Goal: Task Accomplishment & Management: Complete application form

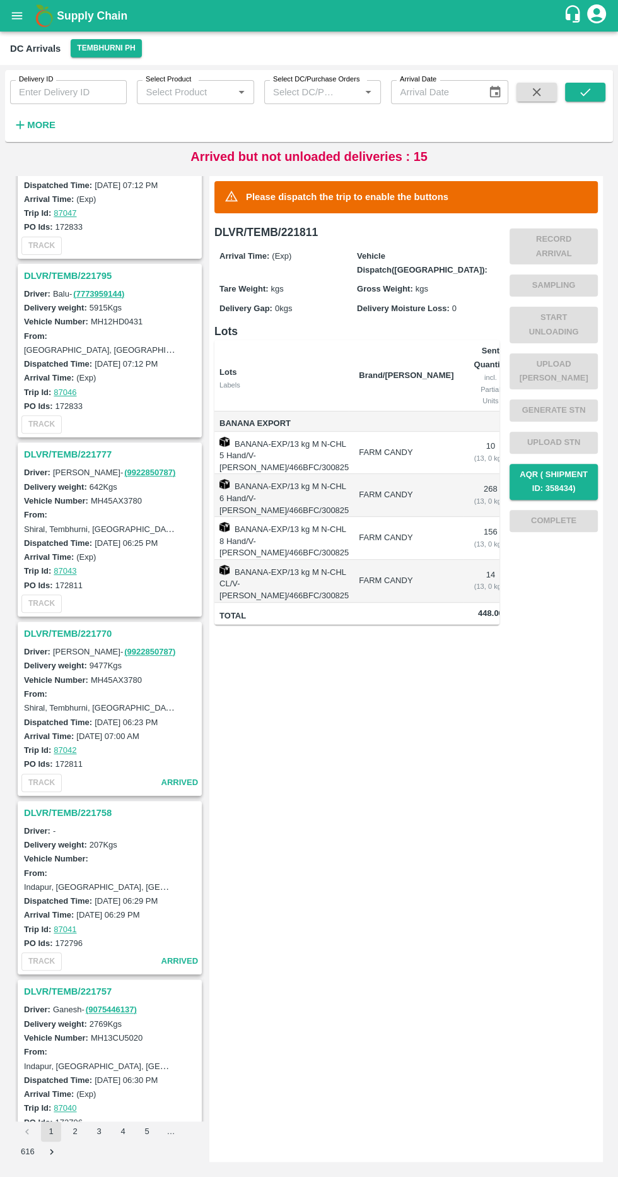
scroll to position [288, 0]
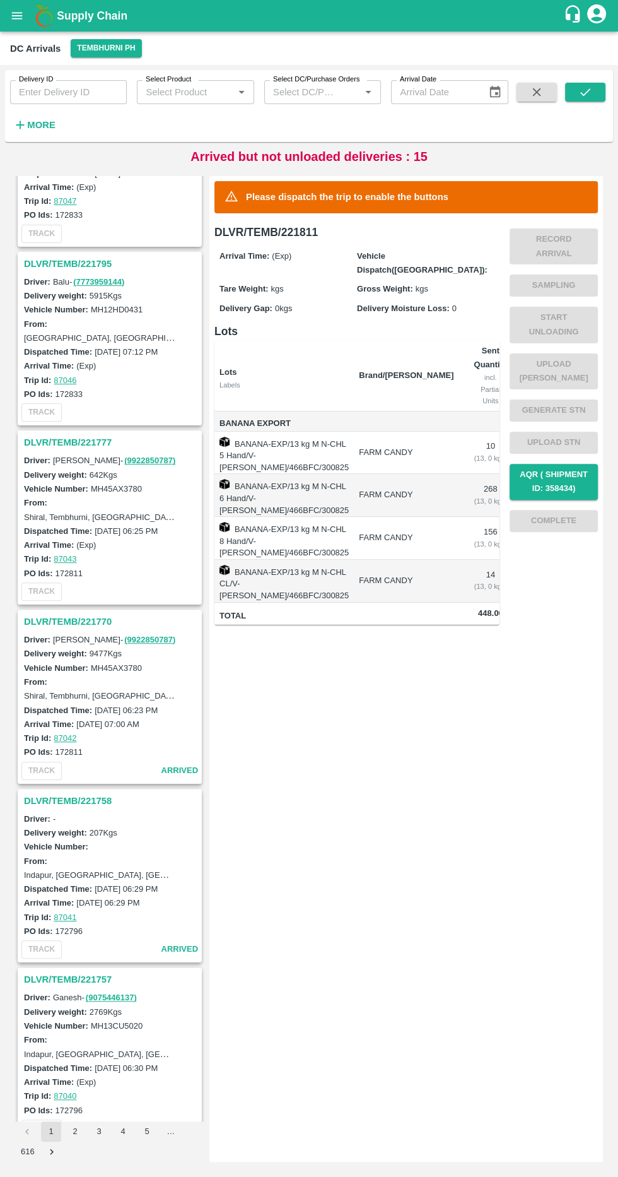
click at [26, 615] on h3 "DLVR/TEMB/221770" at bounding box center [111, 621] width 175 height 16
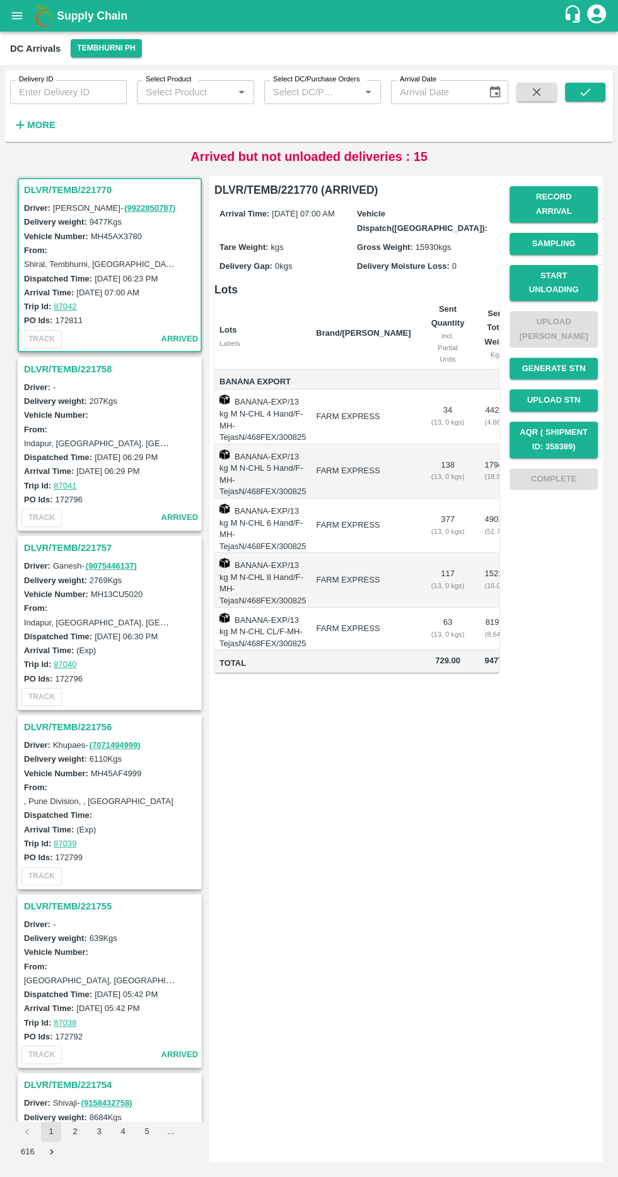
scroll to position [0, 69]
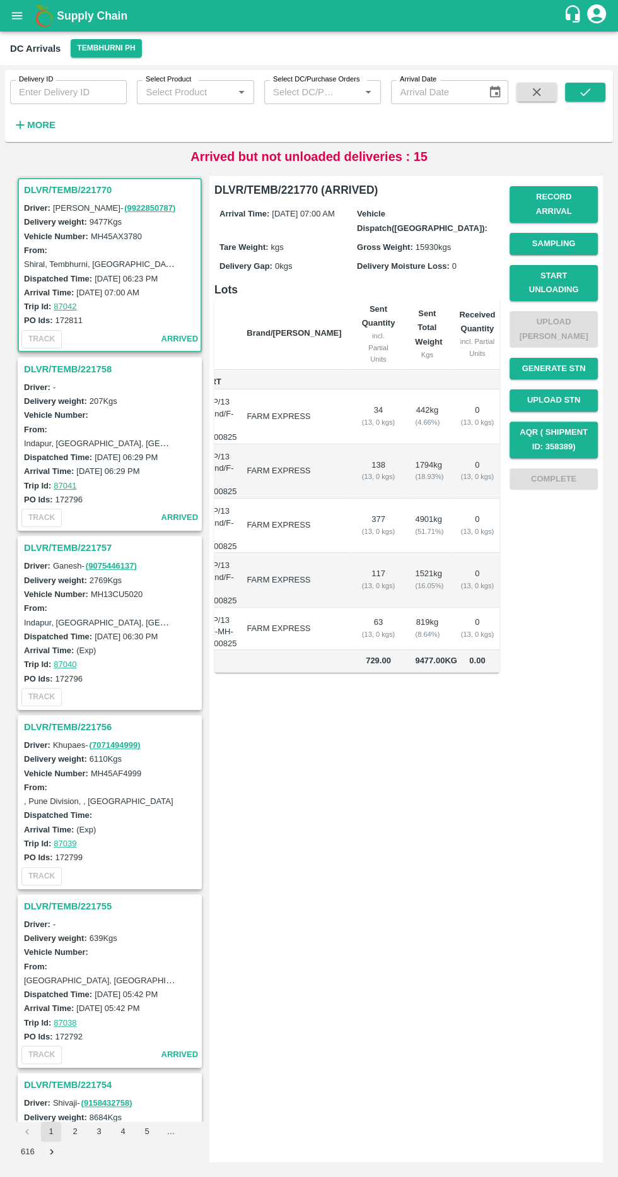
click at [524, 233] on button "Sampling" at bounding box center [554, 244] width 88 height 22
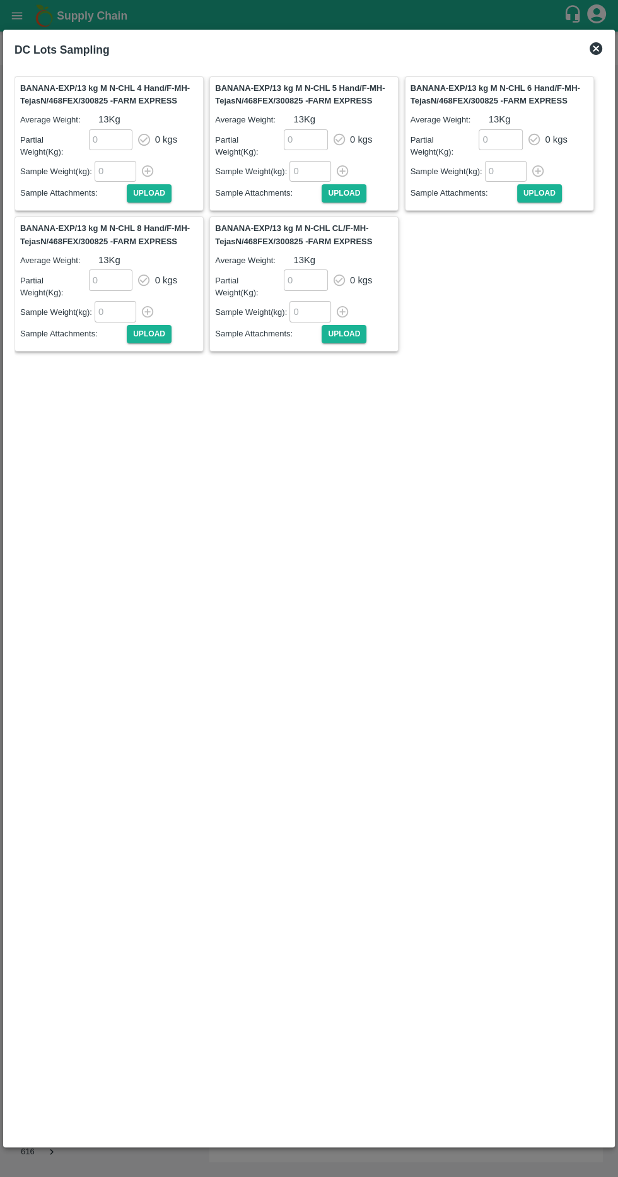
click at [590, 30] on div "DC Lots Sampling BANANA-EXP/13 kg M N-CHL 4 Hand/F-MH-TejasN/468FEX/300825 - FA…" at bounding box center [309, 589] width 612 height 1118
click at [598, 72] on label at bounding box center [309, 73] width 589 height 5
click at [592, 45] on icon at bounding box center [596, 48] width 13 height 13
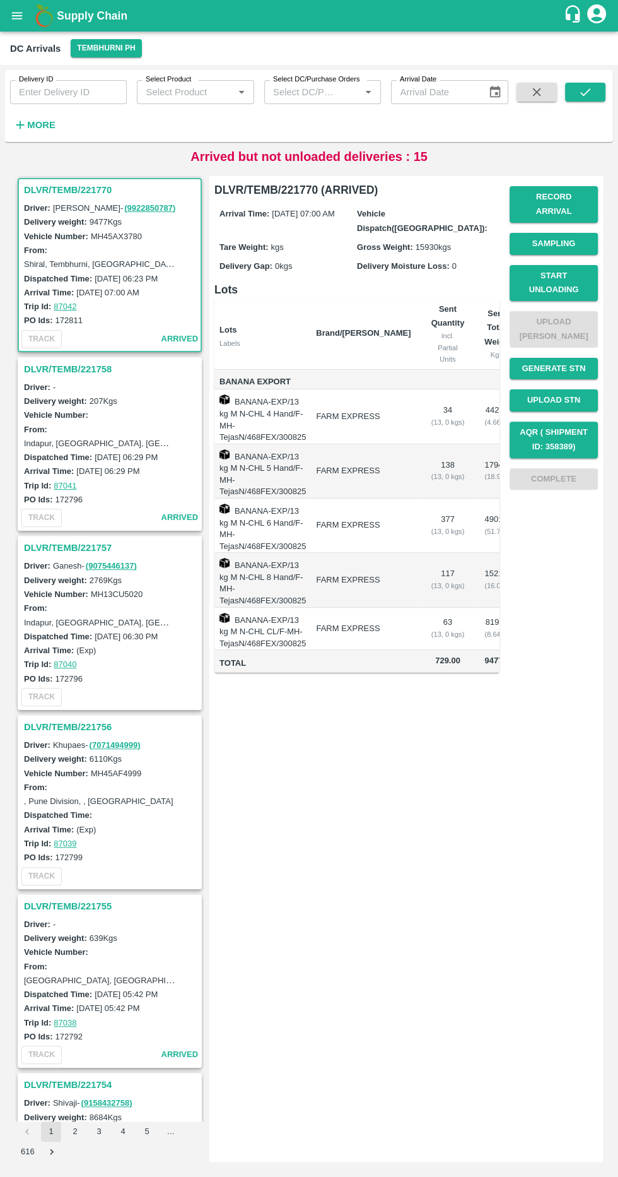
click at [535, 197] on button "Record Arrival" at bounding box center [554, 204] width 88 height 37
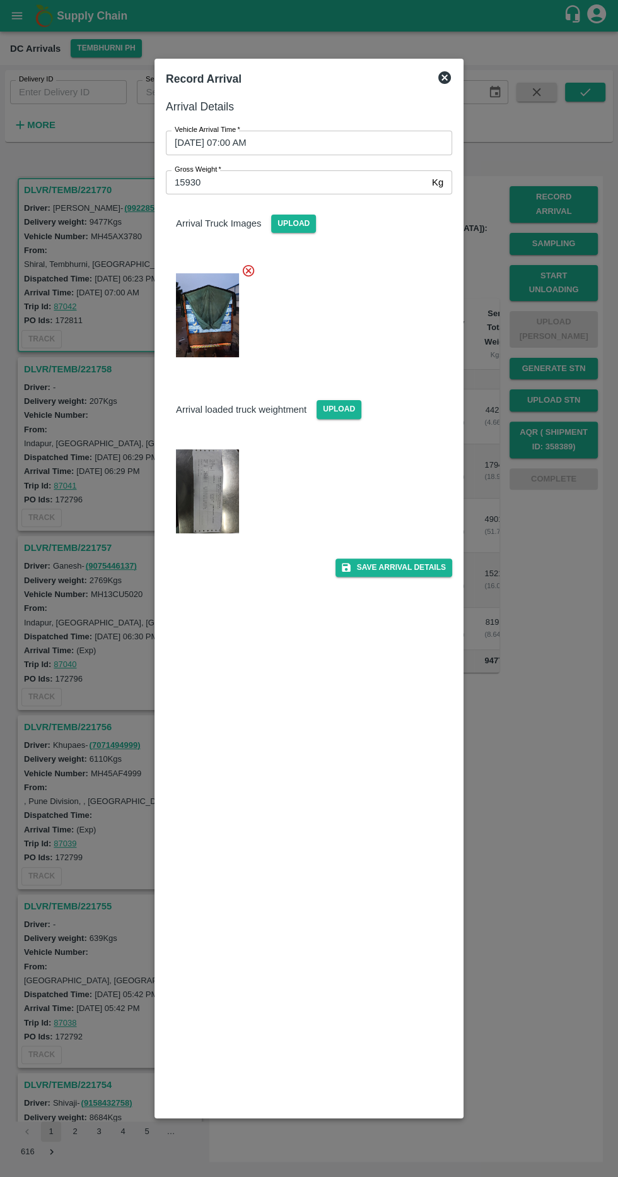
click at [437, 78] on icon at bounding box center [444, 77] width 15 height 15
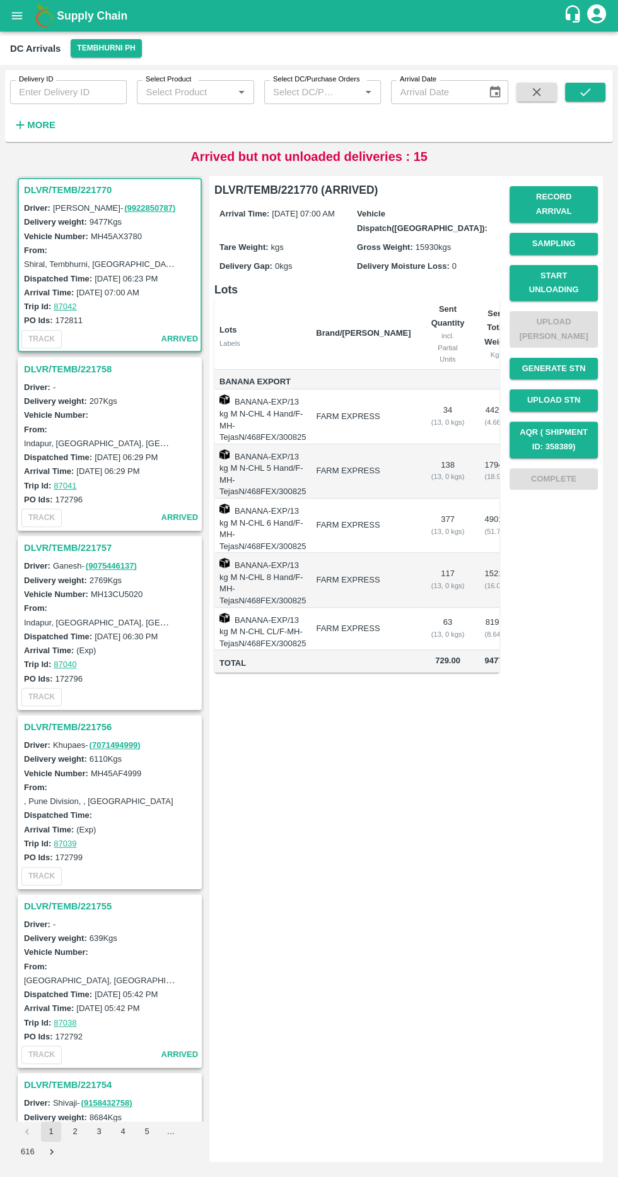
click at [591, 271] on button "Start Unloading" at bounding box center [554, 283] width 88 height 37
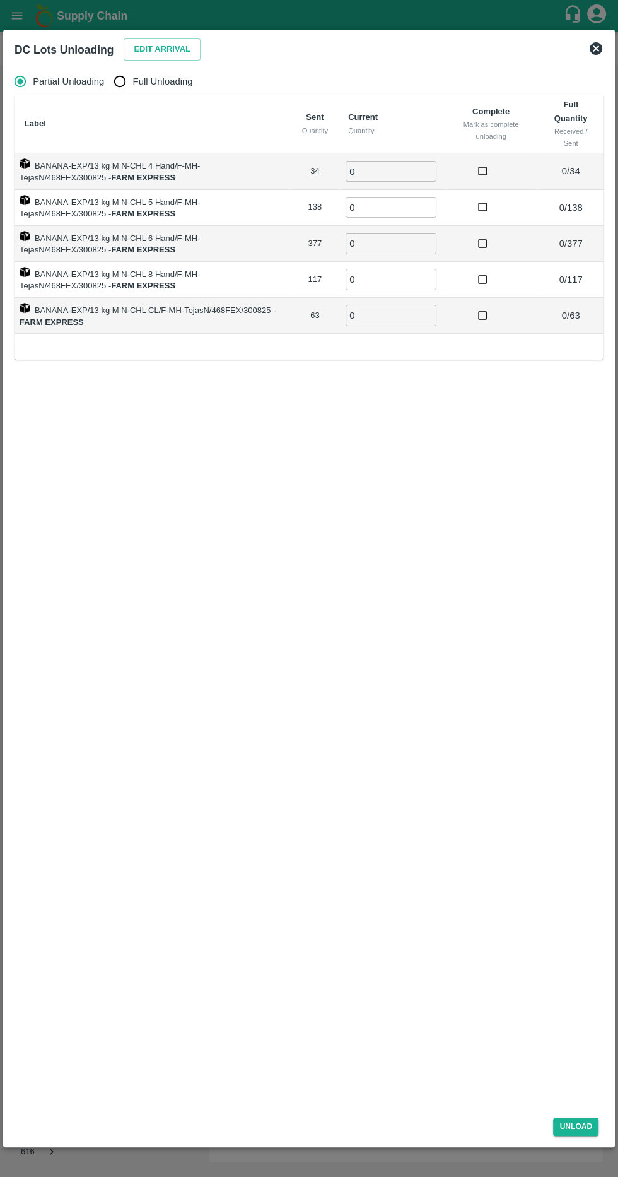
click at [130, 40] on button "Edit Arrival" at bounding box center [162, 49] width 77 height 22
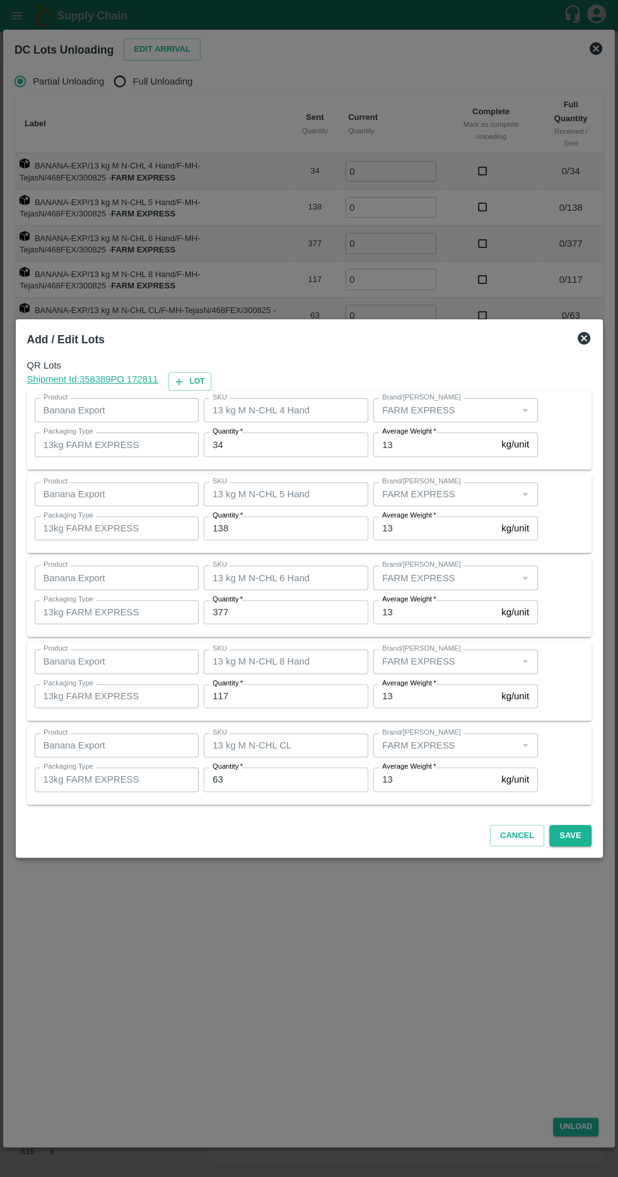
click at [261, 444] on input "34" at bounding box center [286, 444] width 165 height 24
type input "38"
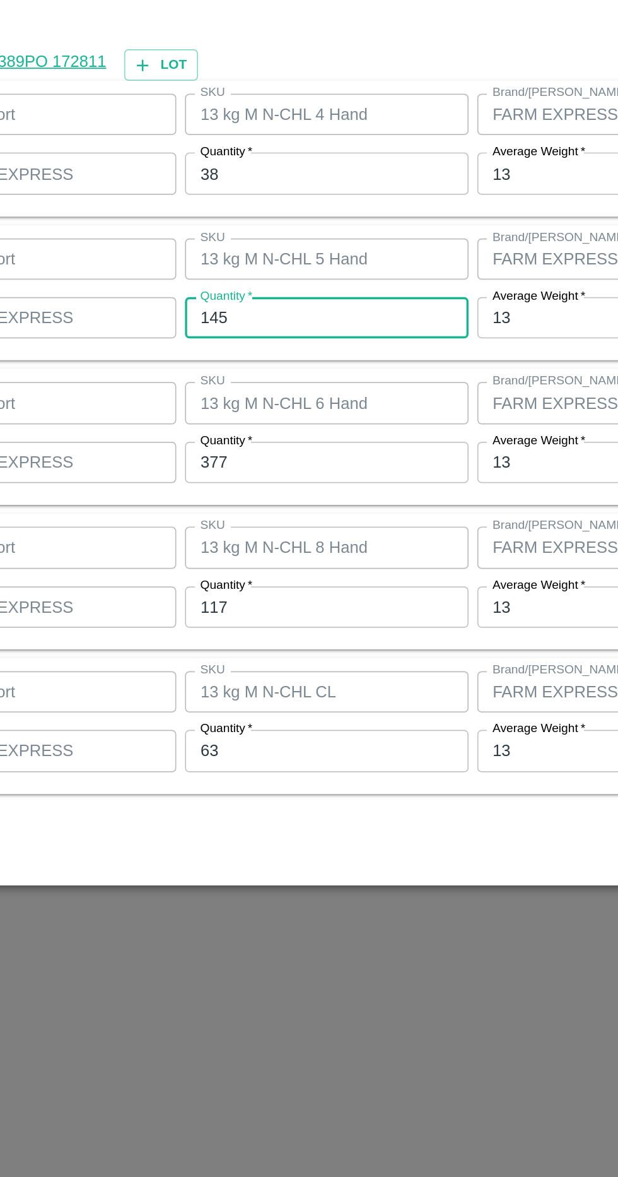
type input "145"
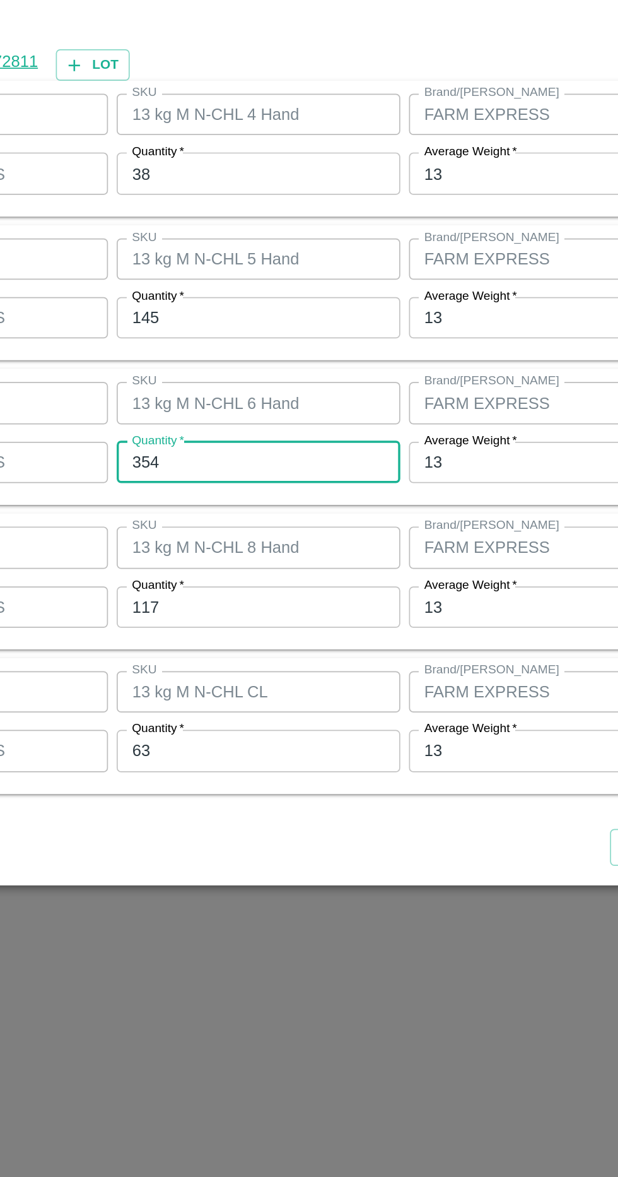
type input "354"
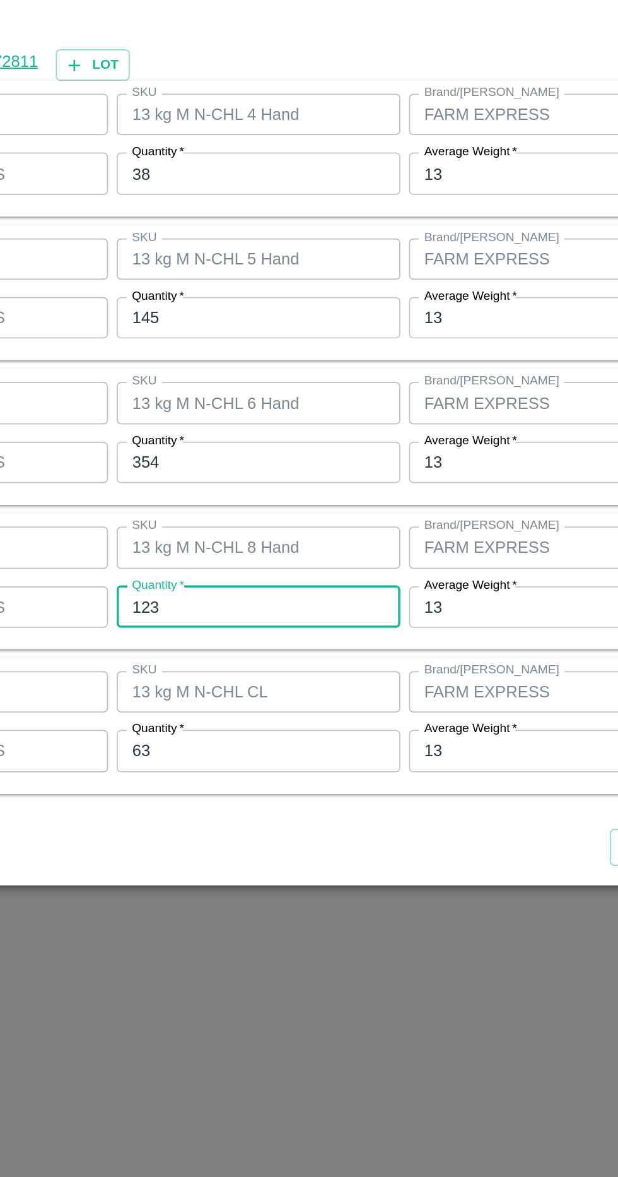
type input "123"
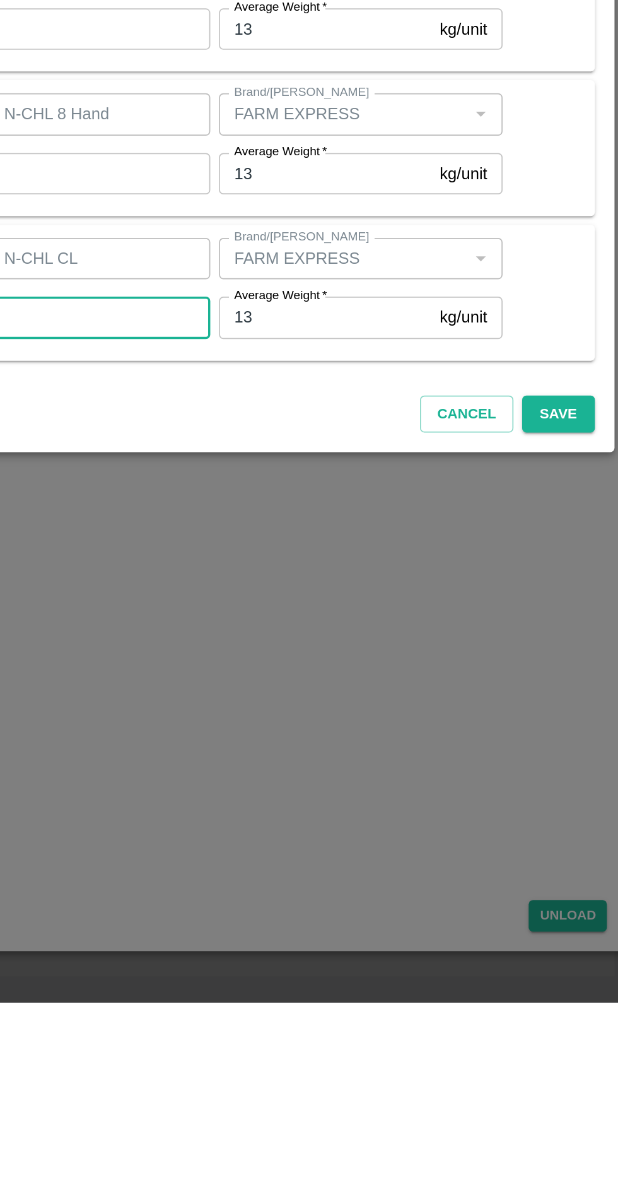
scroll to position [0, 0]
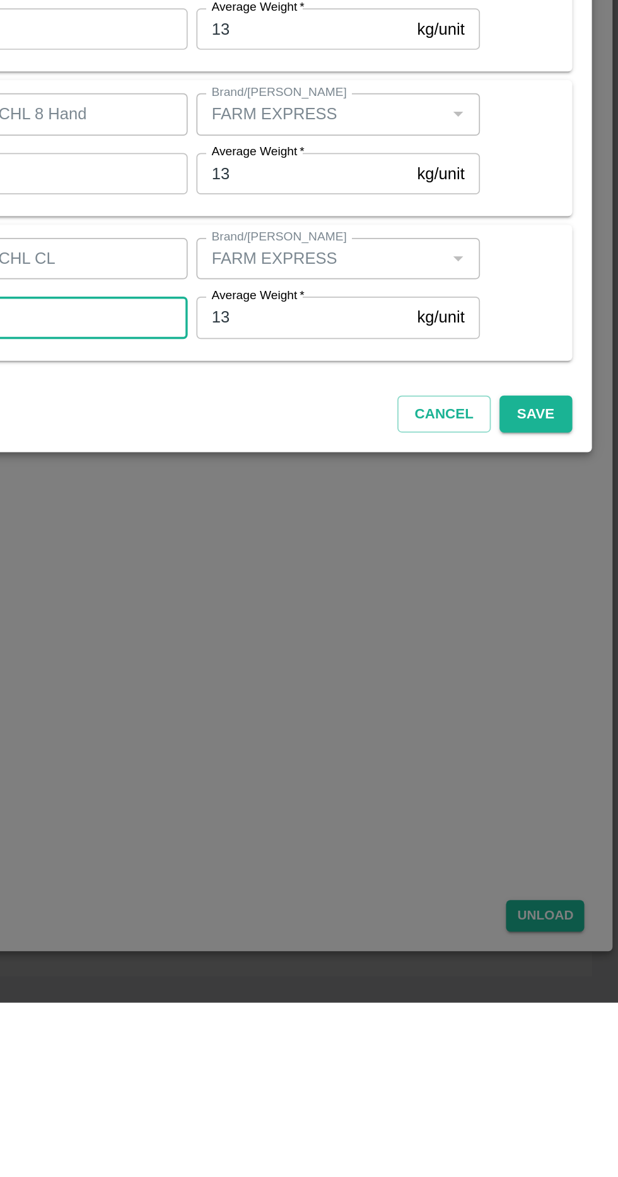
type input "68"
click at [581, 837] on button "Save" at bounding box center [571, 836] width 42 height 22
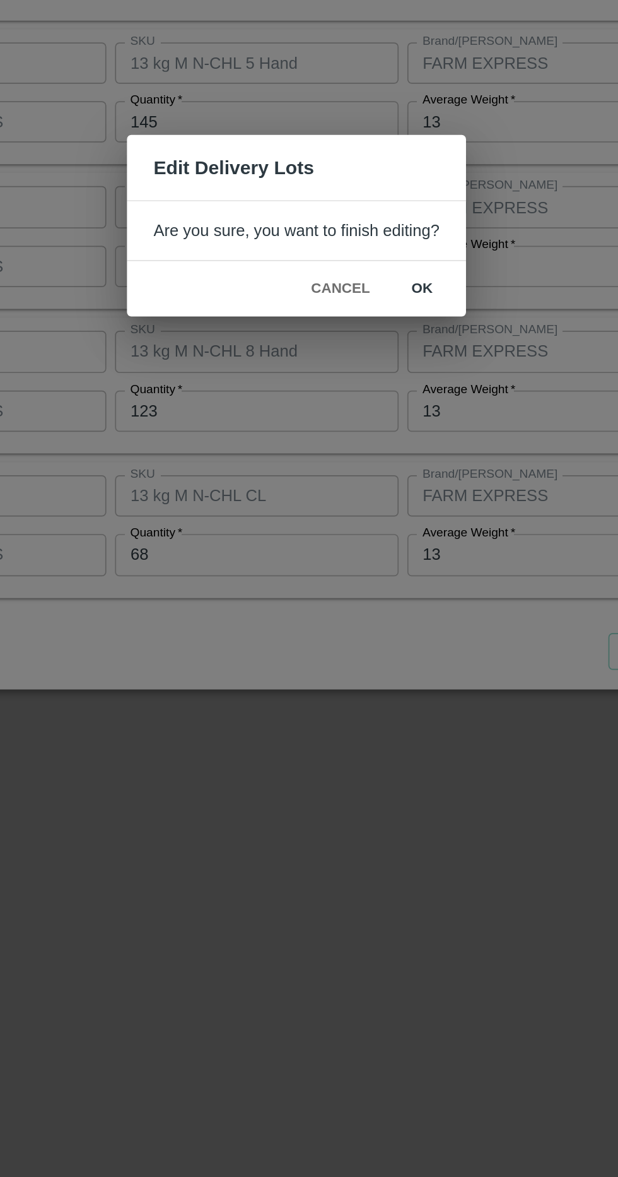
click at [396, 630] on button "ok" at bounding box center [382, 625] width 40 height 22
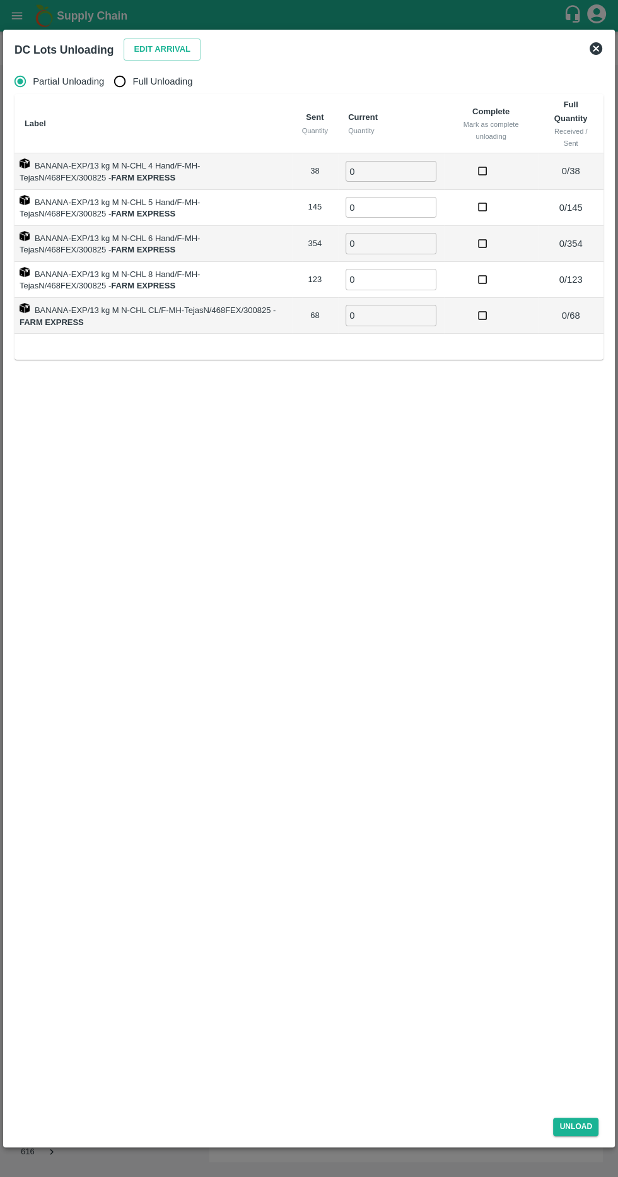
click at [410, 169] on input "0" at bounding box center [391, 171] width 91 height 21
click at [123, 71] on input "Full Unloading" at bounding box center [119, 81] width 25 height 25
radio input "true"
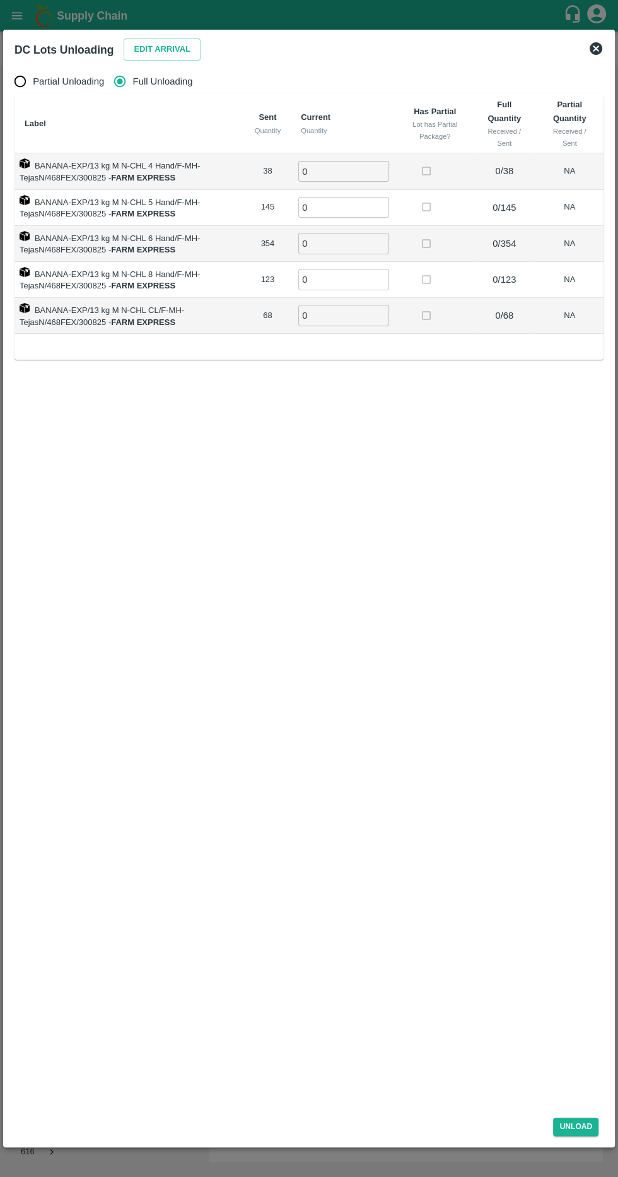
click at [324, 170] on input "0" at bounding box center [343, 171] width 91 height 21
type input "38"
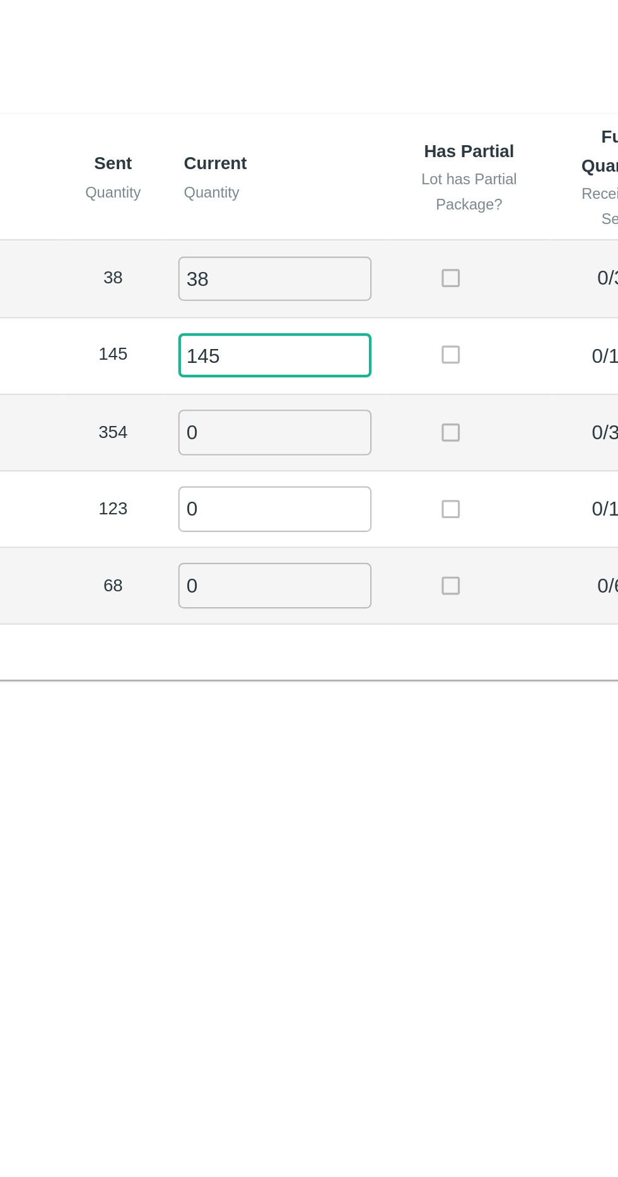
type input "145"
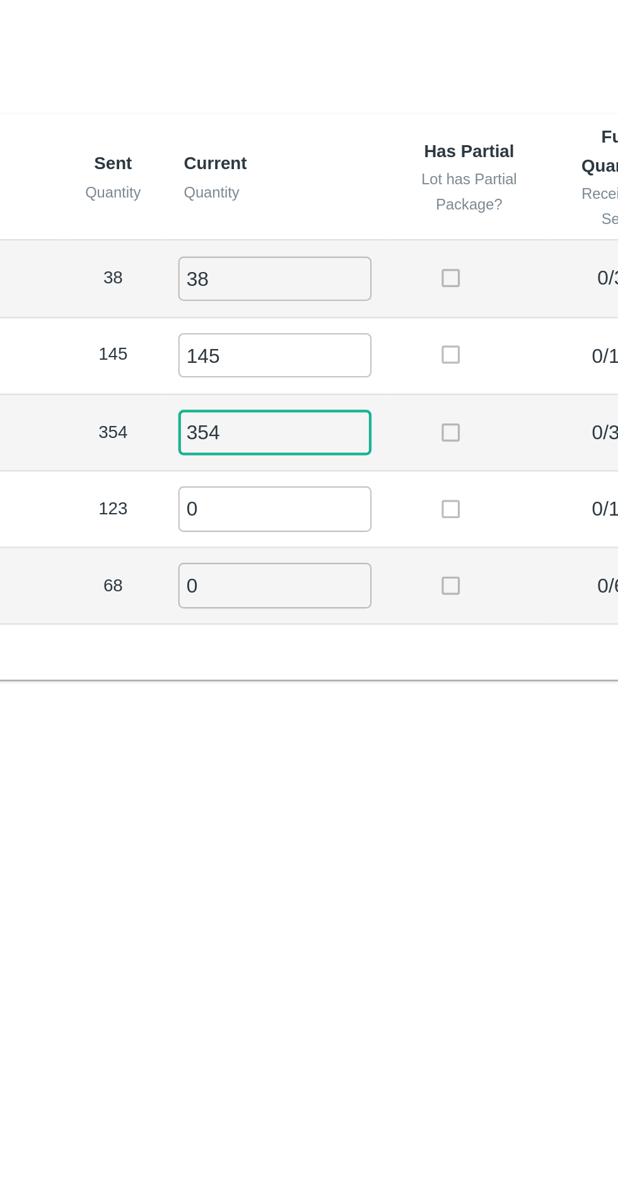
type input "354"
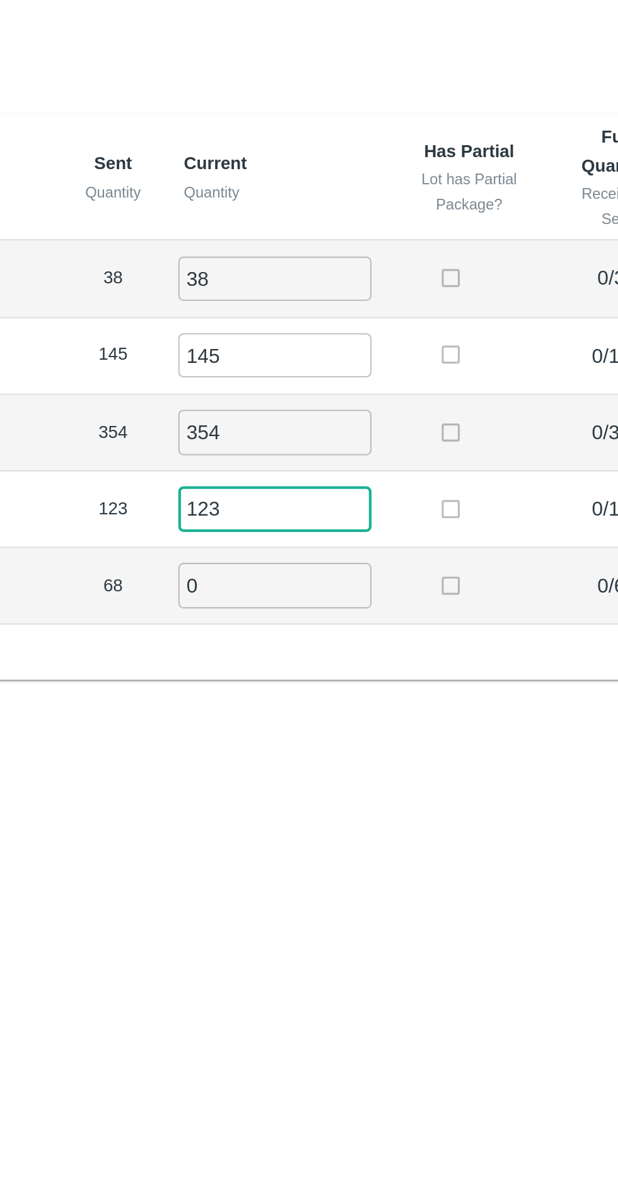
type input "123"
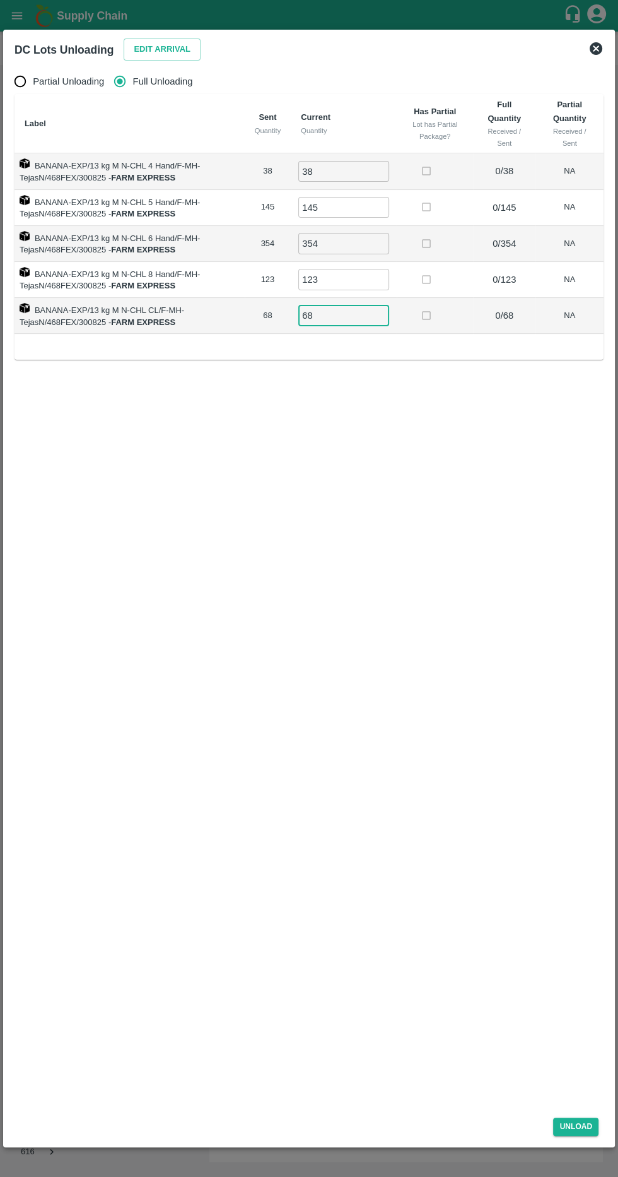
type input "68"
click at [577, 1127] on button "Unload" at bounding box center [575, 1126] width 45 height 18
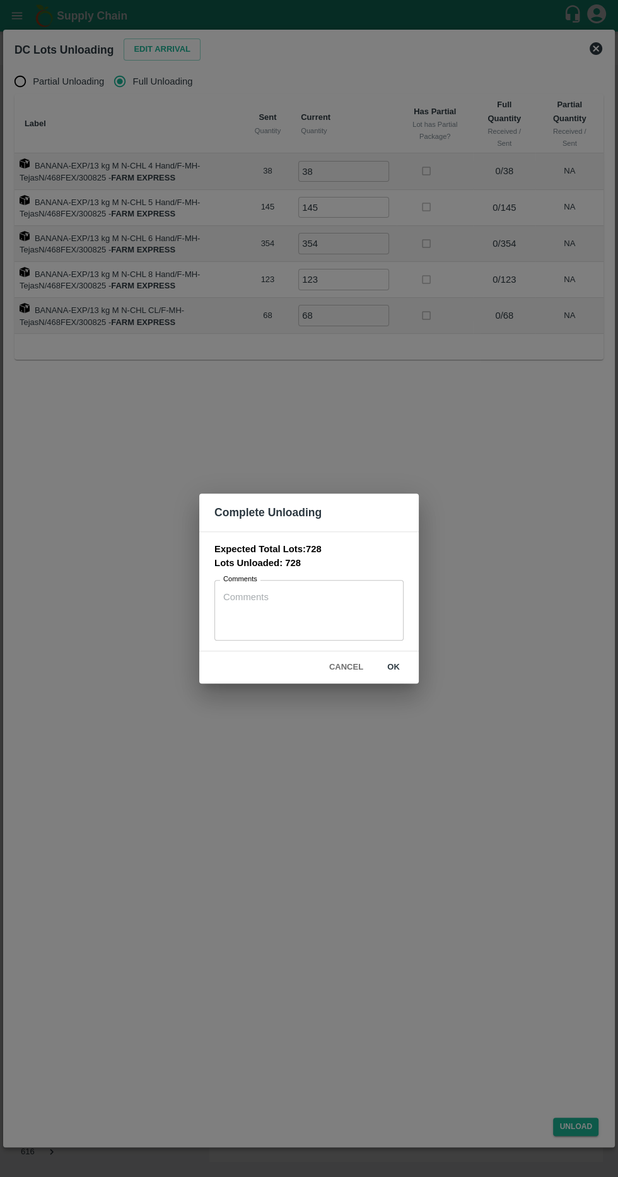
click at [229, 597] on textarea "Comments" at bounding box center [309, 611] width 172 height 40
type textarea "1 box short received by Transfer note"
click at [409, 666] on button "ok" at bounding box center [394, 667] width 40 height 22
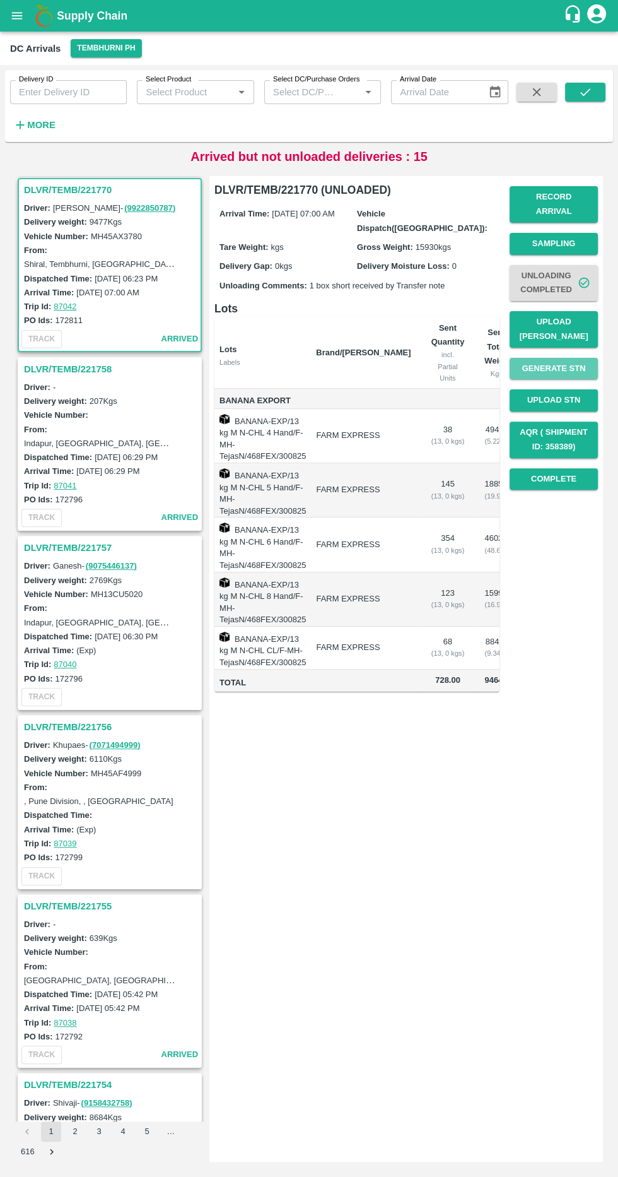
click at [594, 313] on button "Upload [PERSON_NAME]" at bounding box center [554, 329] width 88 height 37
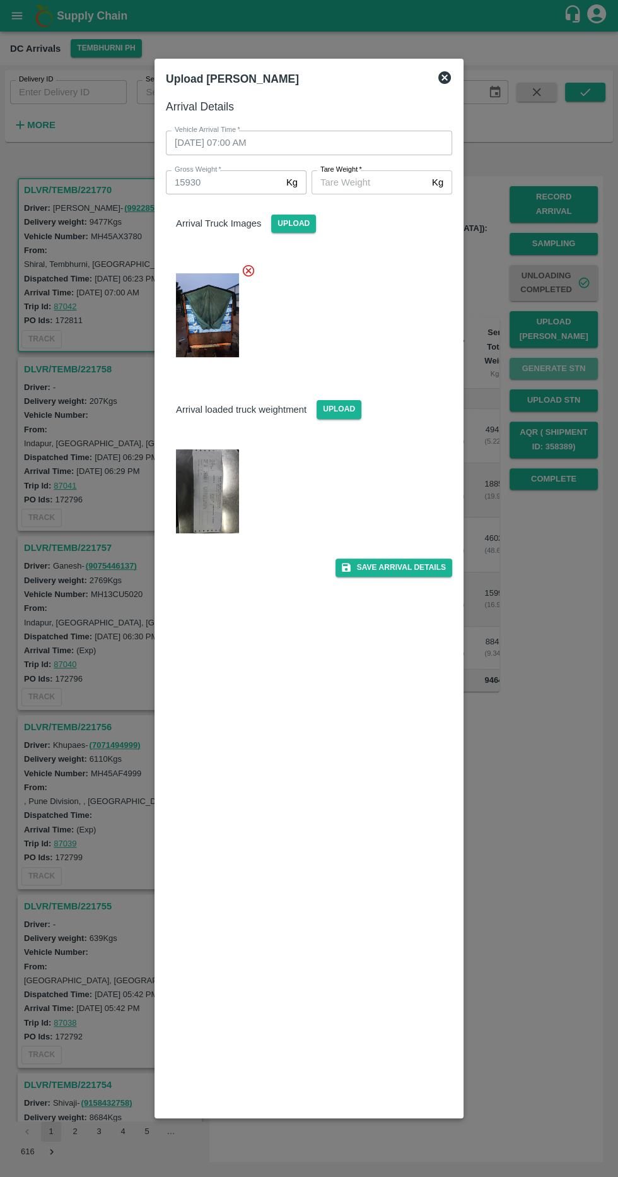
click at [398, 182] on input "[PERSON_NAME]   *" at bounding box center [369, 182] width 115 height 24
click at [206, 492] on img at bounding box center [207, 491] width 63 height 84
click at [395, 182] on input "[PERSON_NAME]   *" at bounding box center [369, 182] width 115 height 24
type input "5650"
click at [445, 73] on icon at bounding box center [445, 77] width 13 height 13
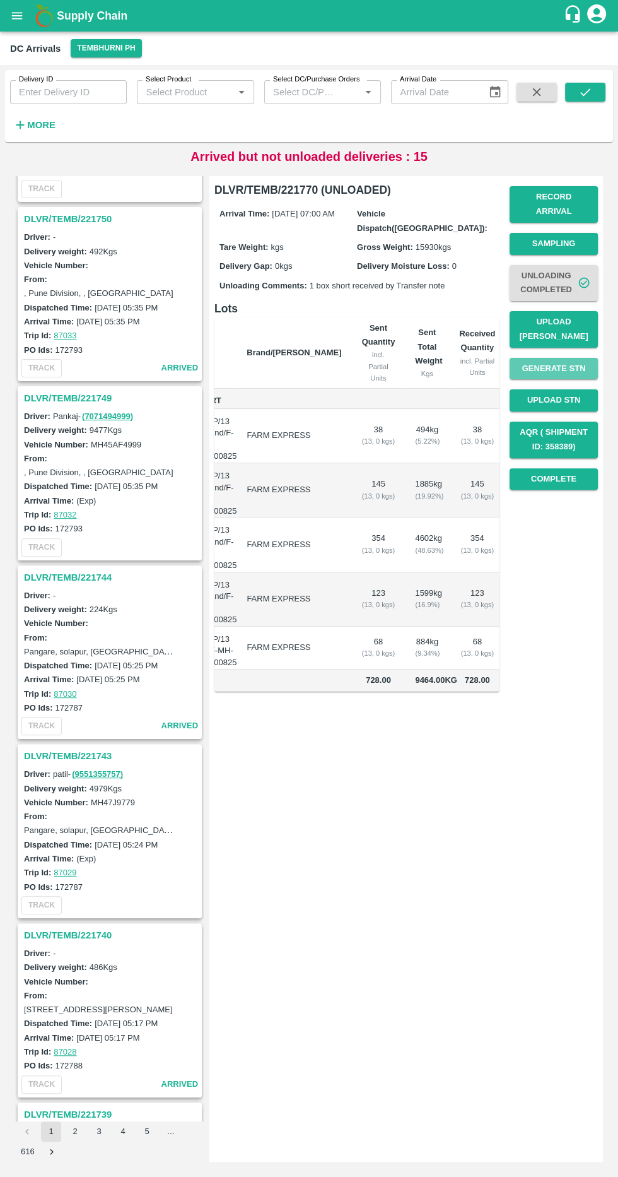
scroll to position [2213, 0]
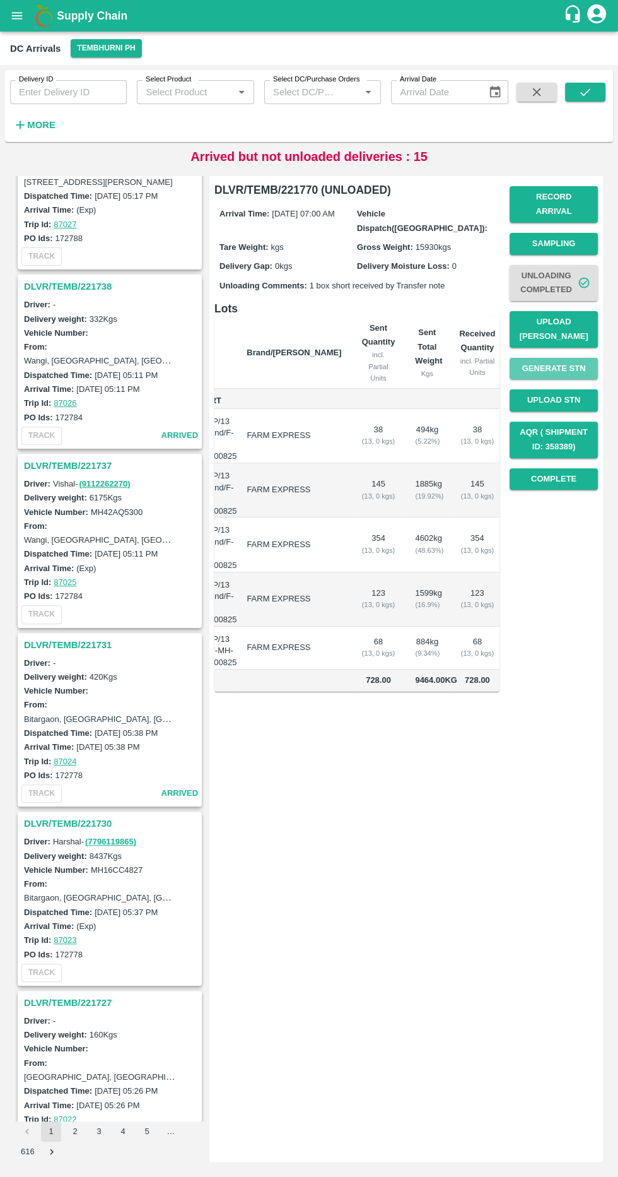
scroll to position [3138, 0]
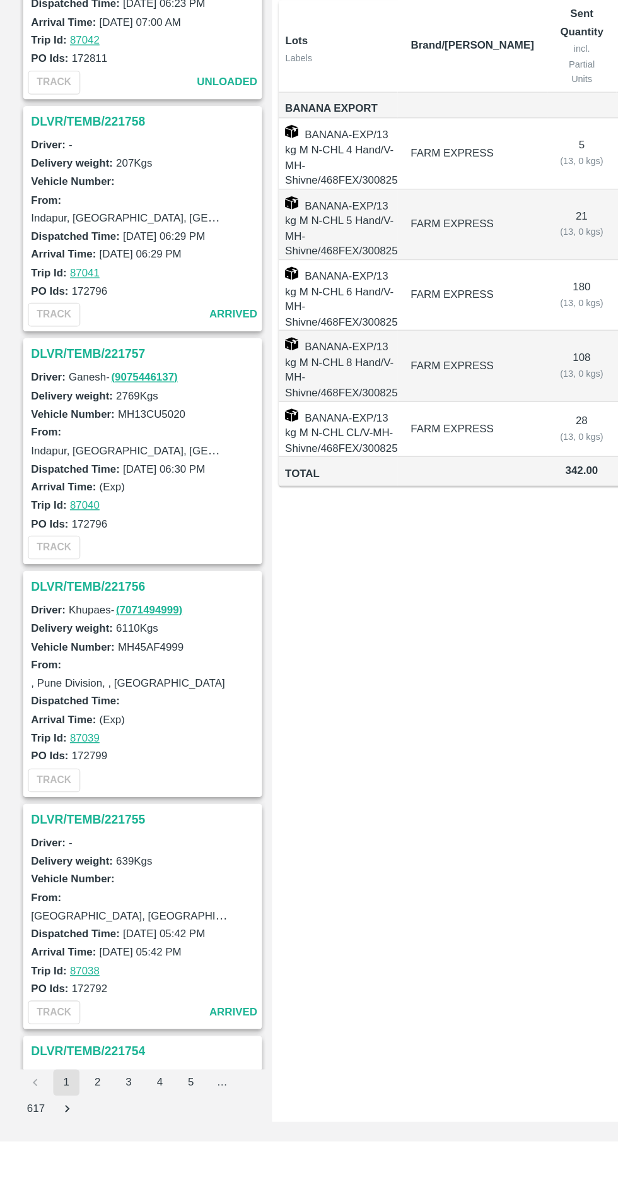
scroll to position [1241, 0]
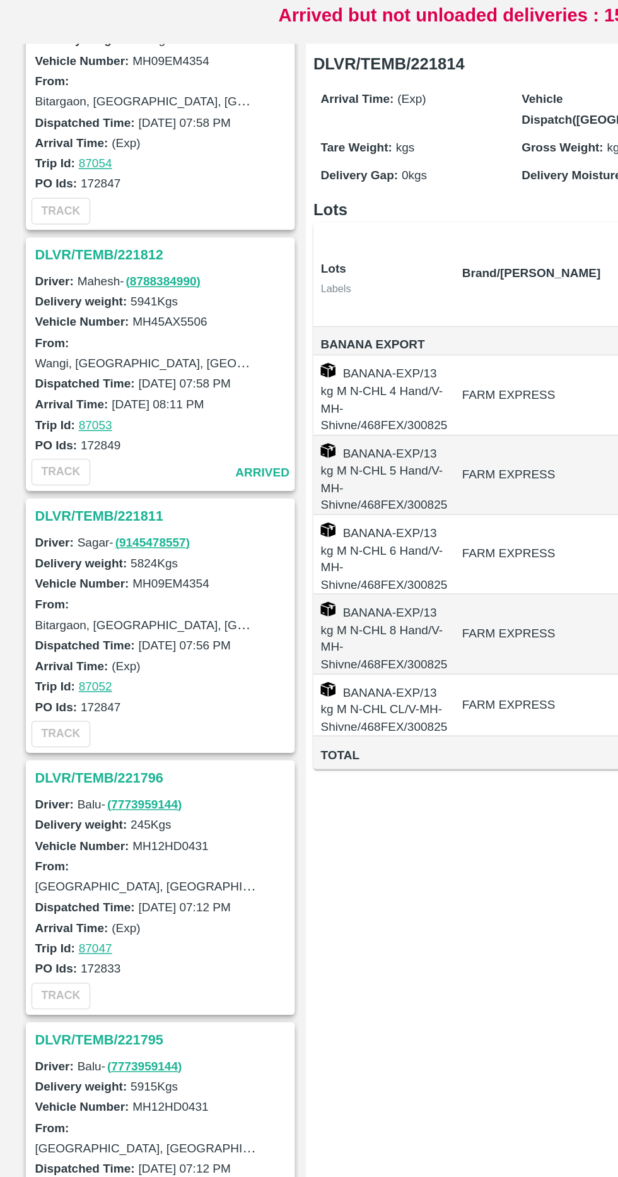
scroll to position [232, 0]
click at [40, 502] on h3 "DLVR/TEMB/221811" at bounding box center [111, 498] width 175 height 16
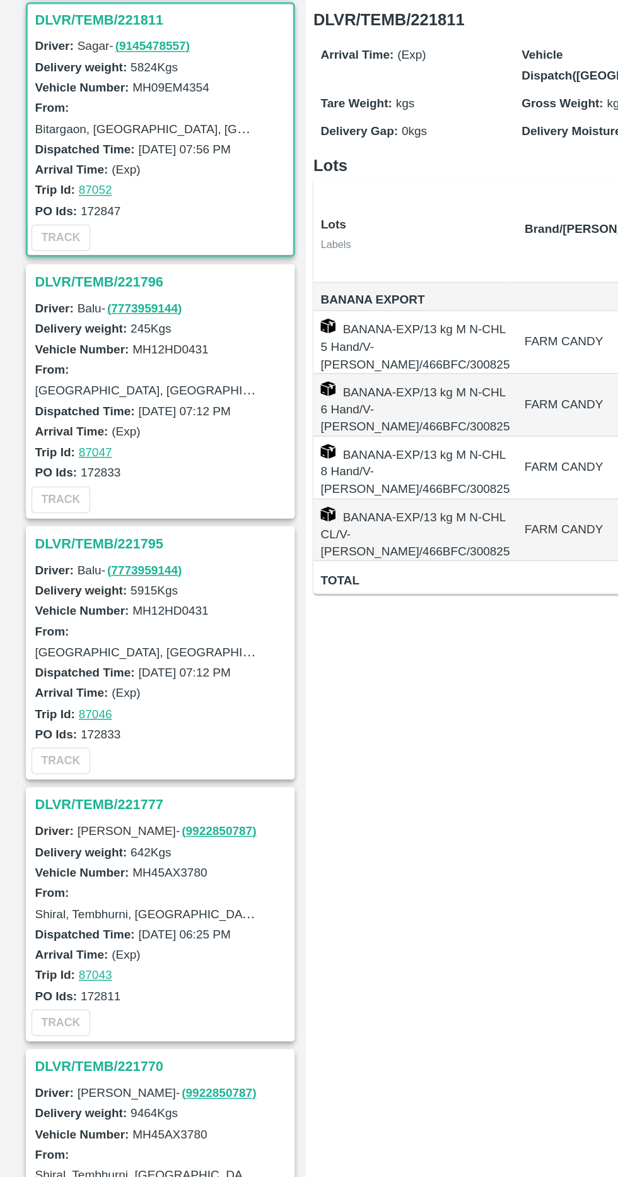
scroll to position [541, 0]
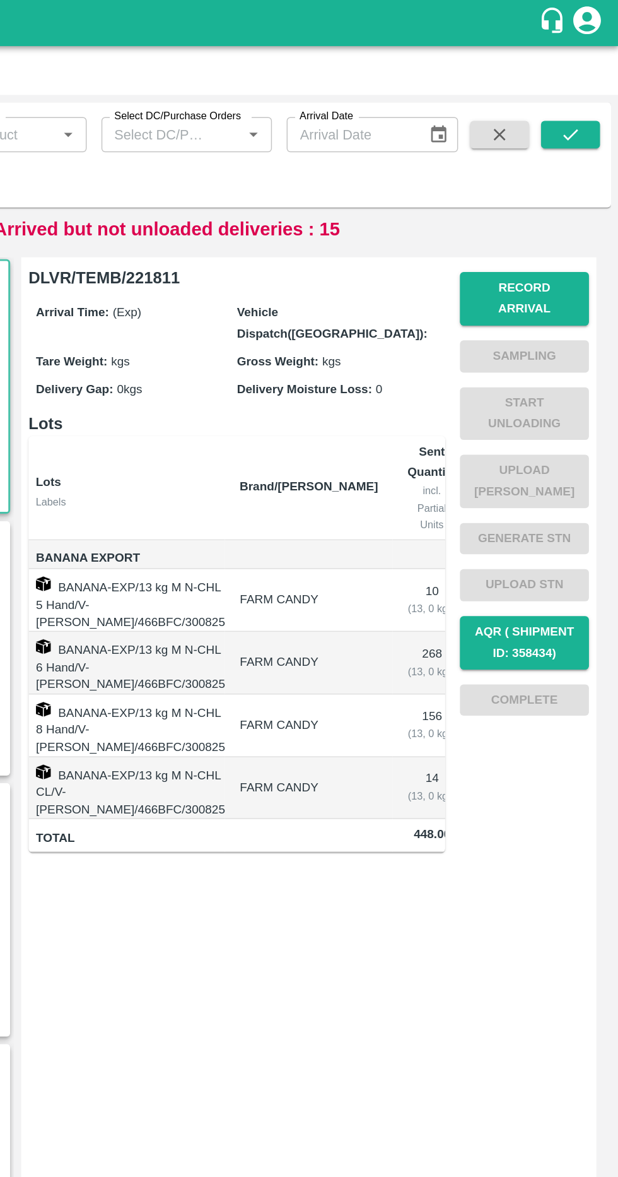
click at [592, 201] on button "Record Arrival" at bounding box center [554, 204] width 88 height 37
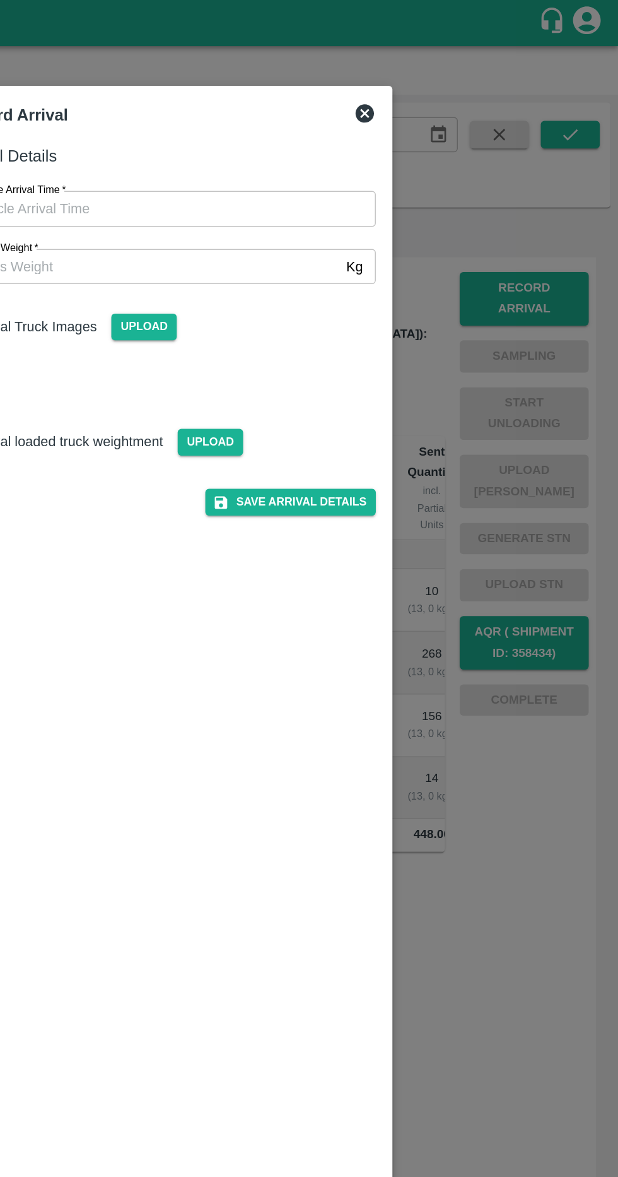
click at [415, 150] on input "Vehicle Arrival Time   *" at bounding box center [305, 143] width 278 height 24
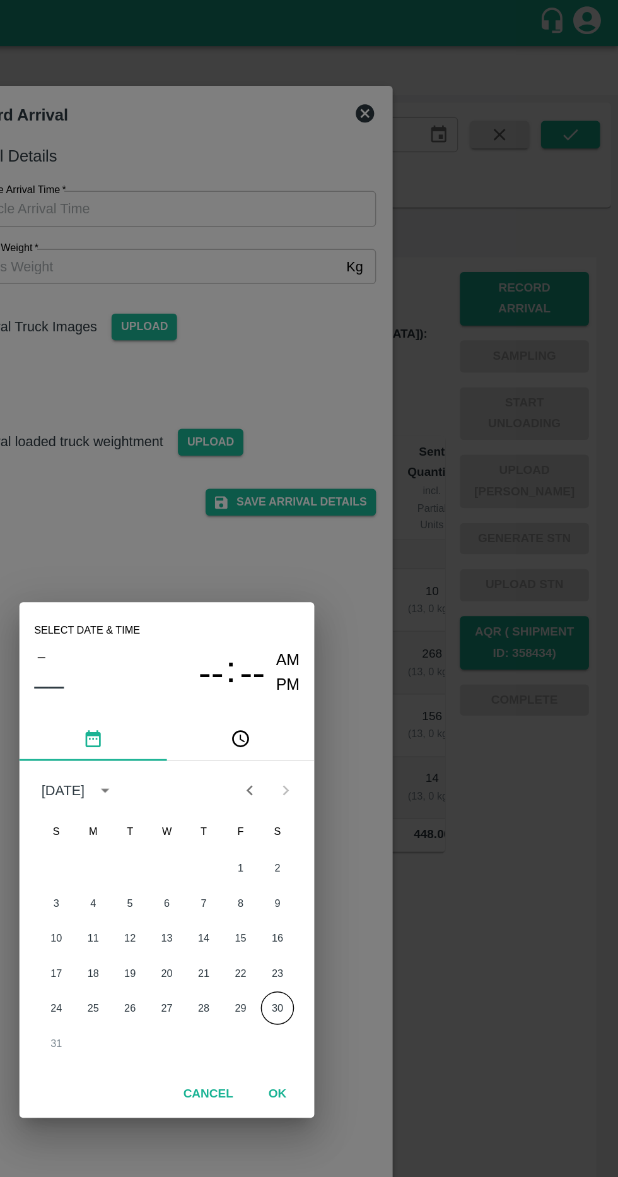
click at [384, 689] on button "30" at bounding box center [385, 689] width 23 height 23
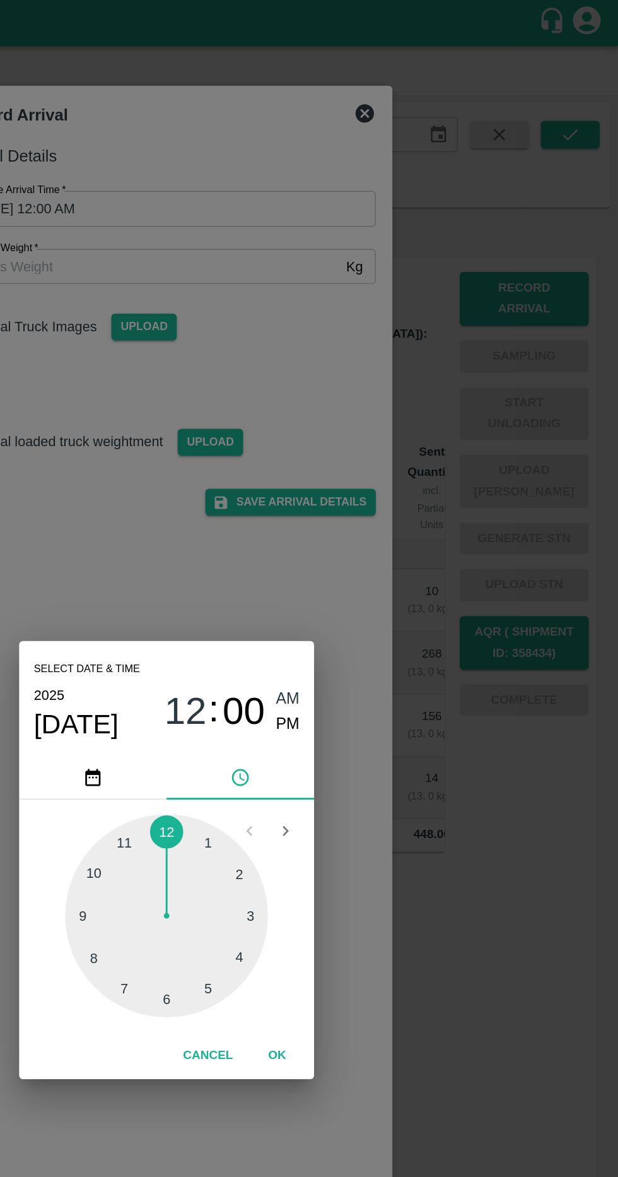
click at [274, 651] on div at bounding box center [309, 626] width 139 height 139
click at [378, 621] on div at bounding box center [309, 626] width 139 height 139
click at [394, 721] on button "OK" at bounding box center [385, 722] width 40 height 22
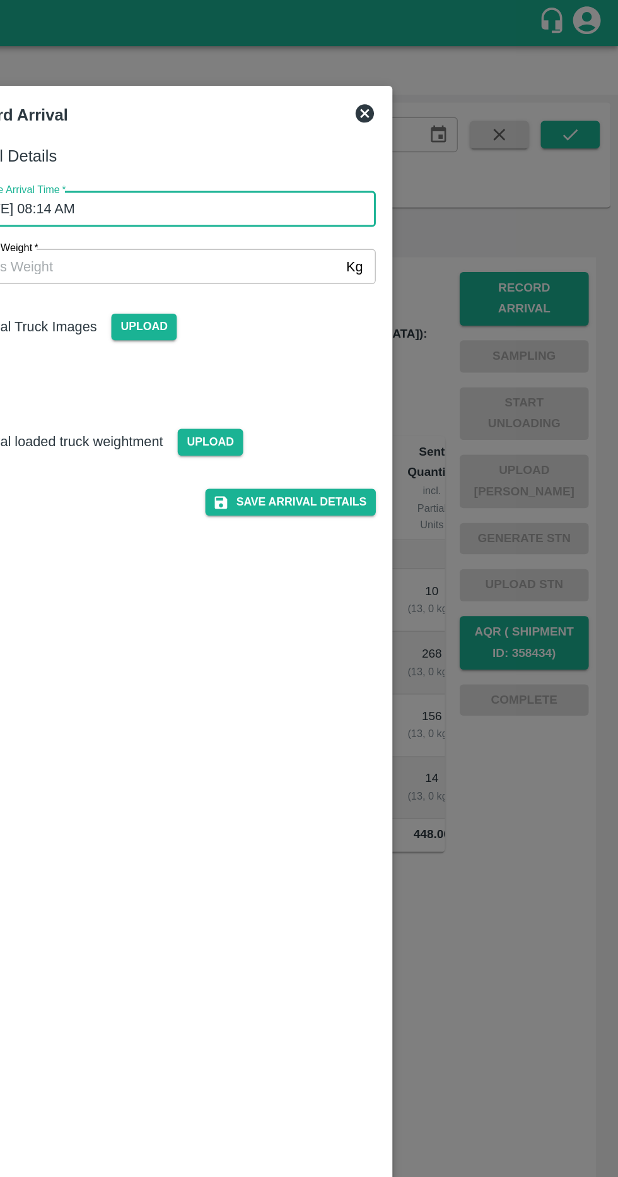
scroll to position [0, 0]
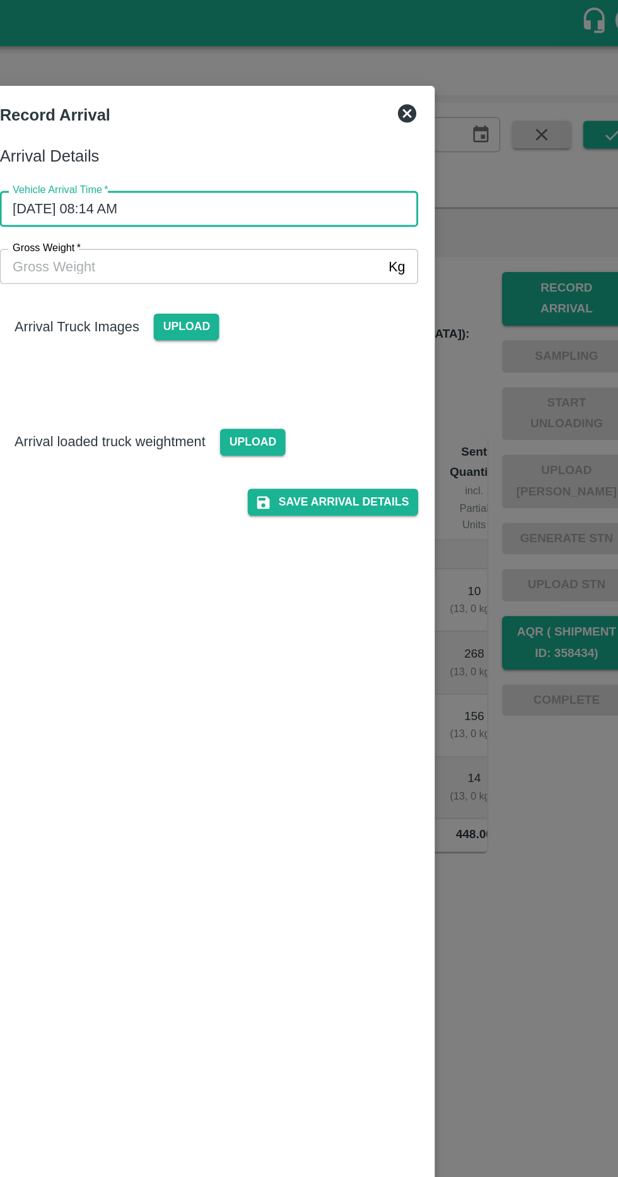
click at [294, 153] on input "30/08/2025 08:14 AM" at bounding box center [305, 143] width 278 height 24
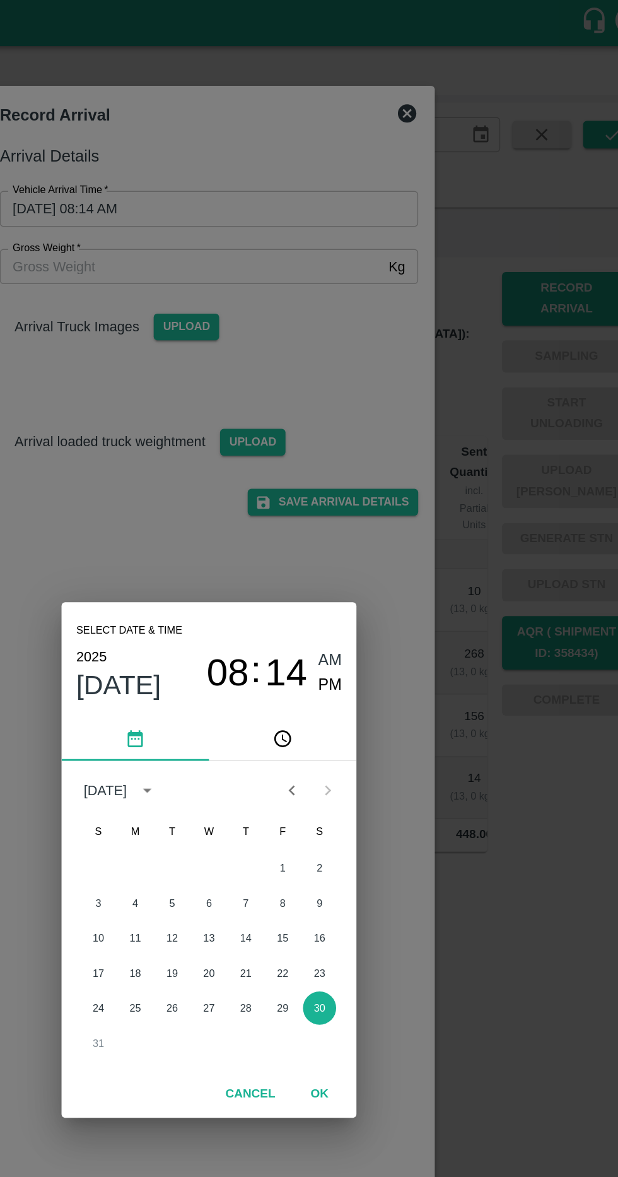
click at [393, 470] on span "PM" at bounding box center [392, 469] width 16 height 17
type input "30/08/2025 08:14 PM"
click at [403, 738] on button "OK" at bounding box center [385, 749] width 40 height 22
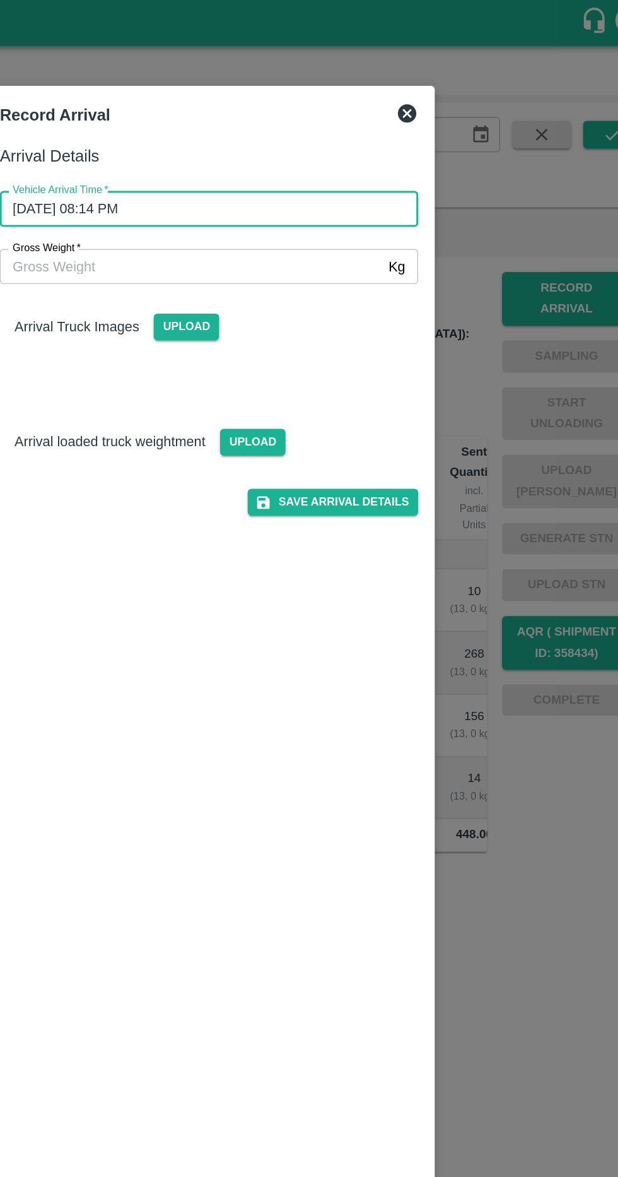
click at [213, 184] on input "Gross Weight   *" at bounding box center [296, 182] width 261 height 24
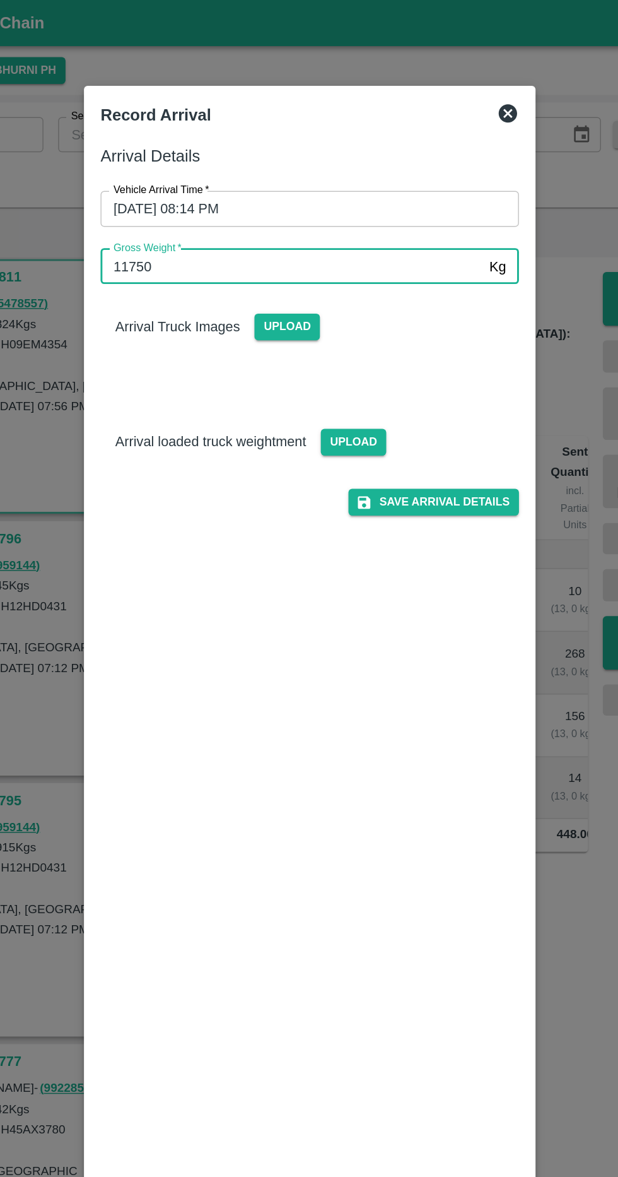
type input "11750"
click at [299, 226] on span "Upload" at bounding box center [293, 224] width 45 height 18
click at [0, 0] on input "Upload" at bounding box center [0, 0] width 0 height 0
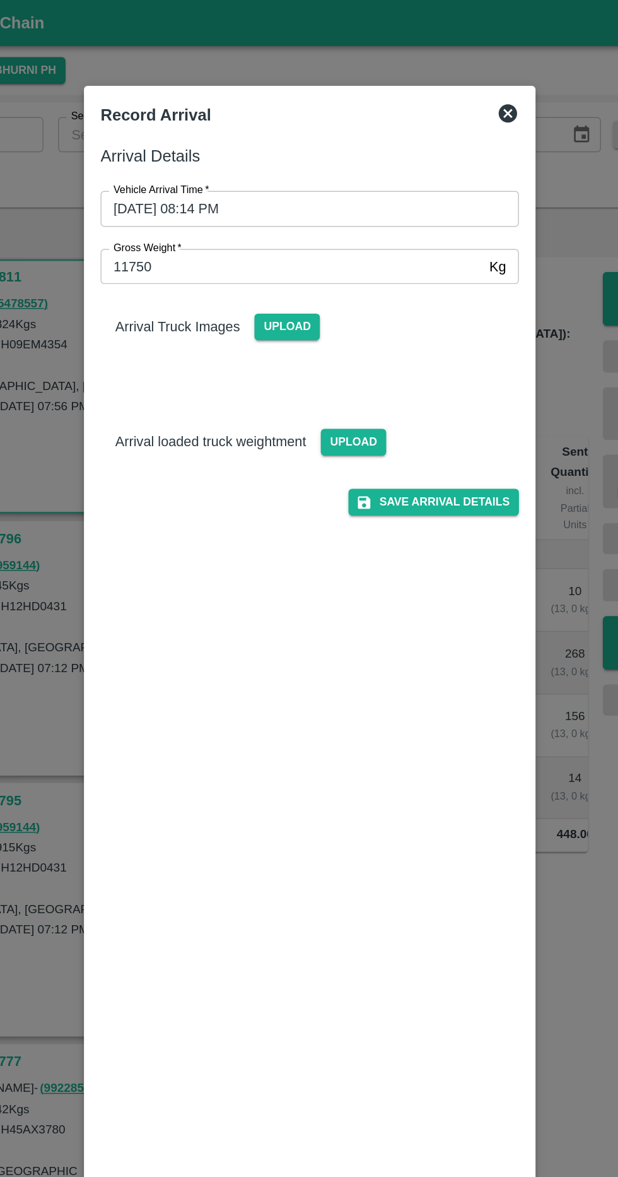
click at [358, 295] on span "Upload" at bounding box center [339, 302] width 45 height 18
click at [0, 0] on input "Upload" at bounding box center [0, 0] width 0 height 0
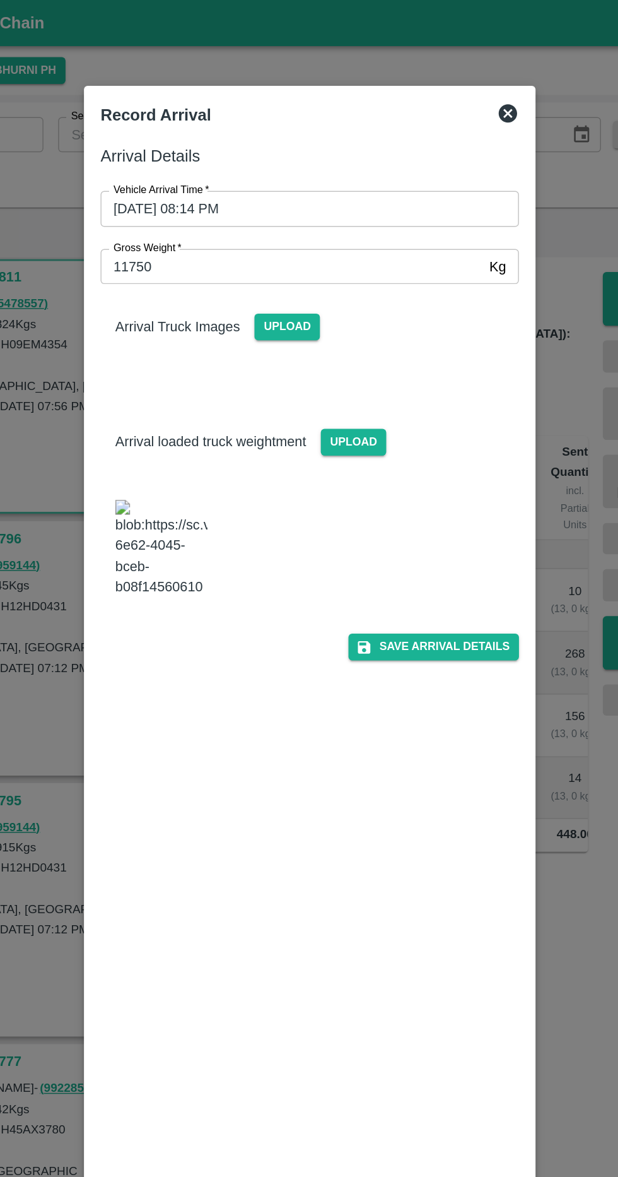
click at [302, 225] on span "Upload" at bounding box center [293, 224] width 45 height 18
click at [0, 0] on input "Upload" at bounding box center [0, 0] width 0 height 0
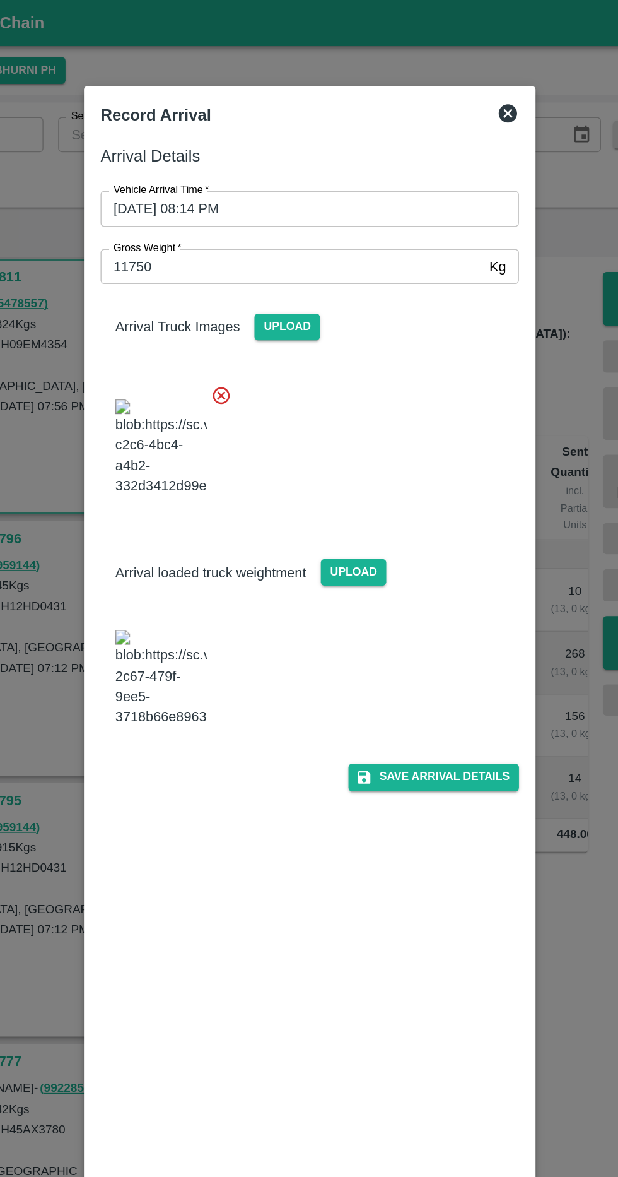
click at [418, 541] on button "Save Arrival Details" at bounding box center [394, 531] width 117 height 18
